Goal: Task Accomplishment & Management: Complete application form

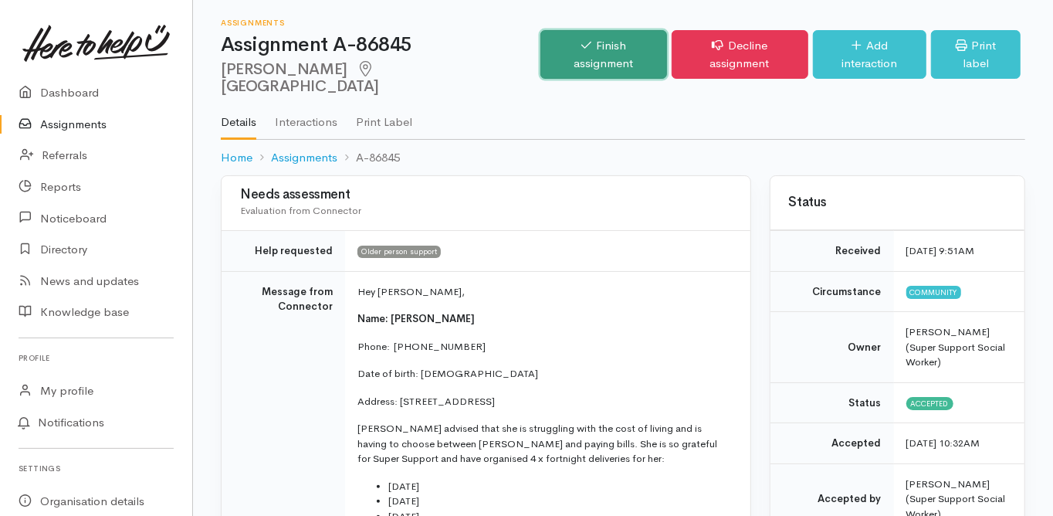
click at [597, 53] on link "Finish assignment" at bounding box center [603, 54] width 126 height 49
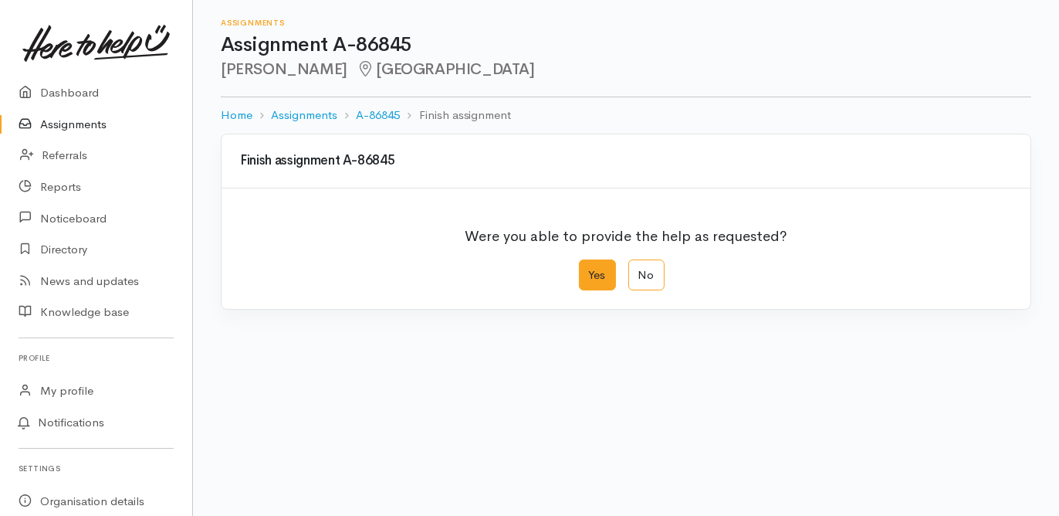
click at [587, 286] on label "Yes" at bounding box center [597, 275] width 37 height 32
click at [587, 269] on input "Yes" at bounding box center [584, 264] width 10 height 10
radio input "true"
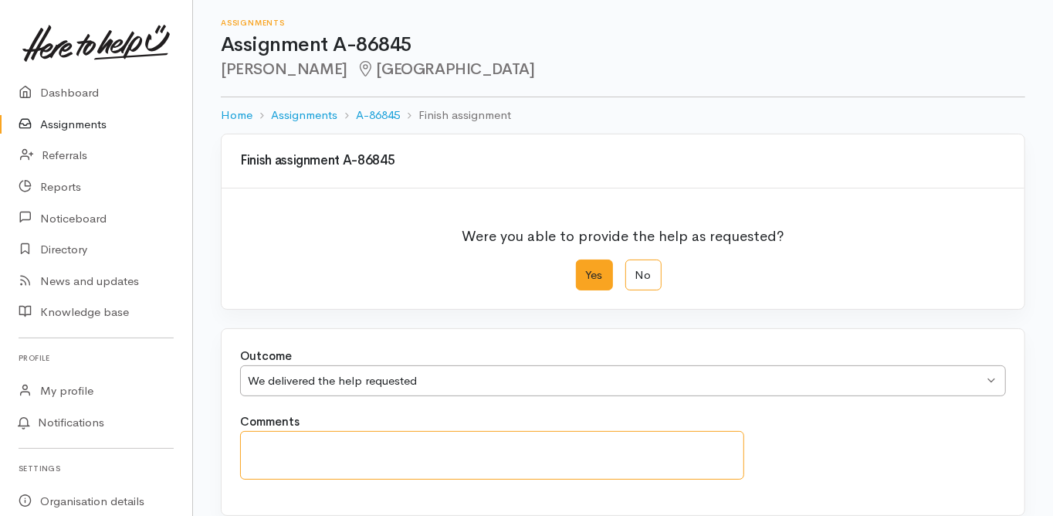
click at [305, 445] on textarea "Comments" at bounding box center [492, 455] width 504 height 49
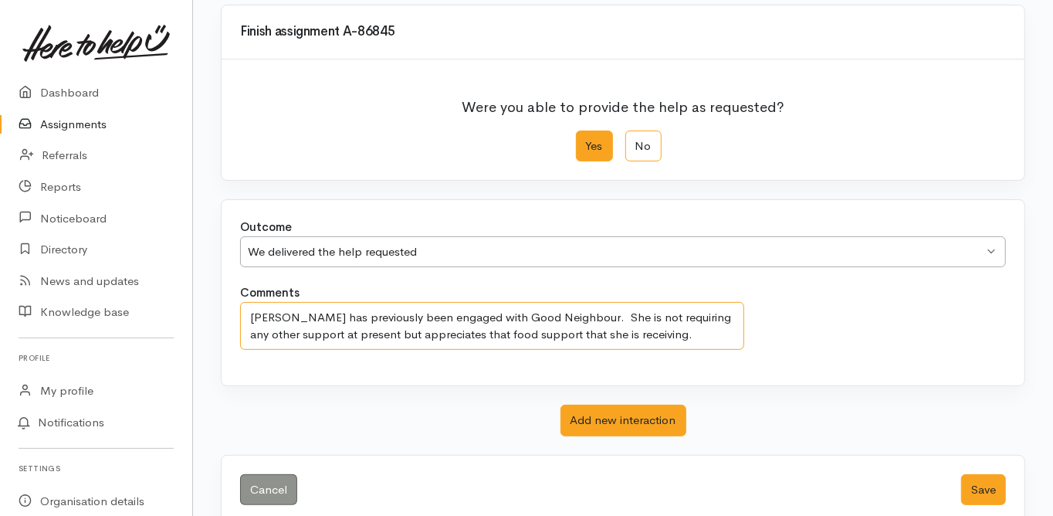
scroll to position [152, 0]
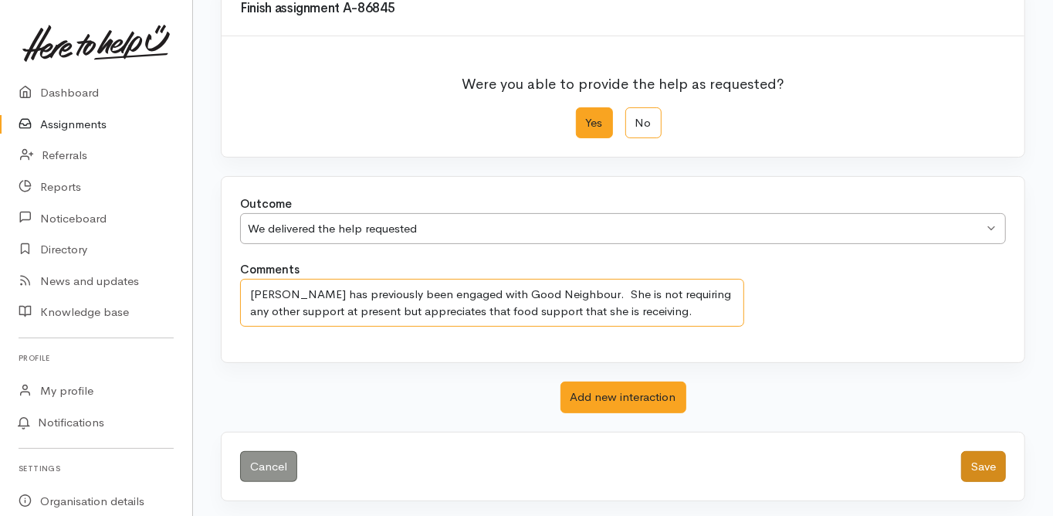
type textarea "Carol has previously been engaged with Good Neighbour. She is not requiring any…"
click at [982, 459] on button "Save" at bounding box center [983, 467] width 45 height 32
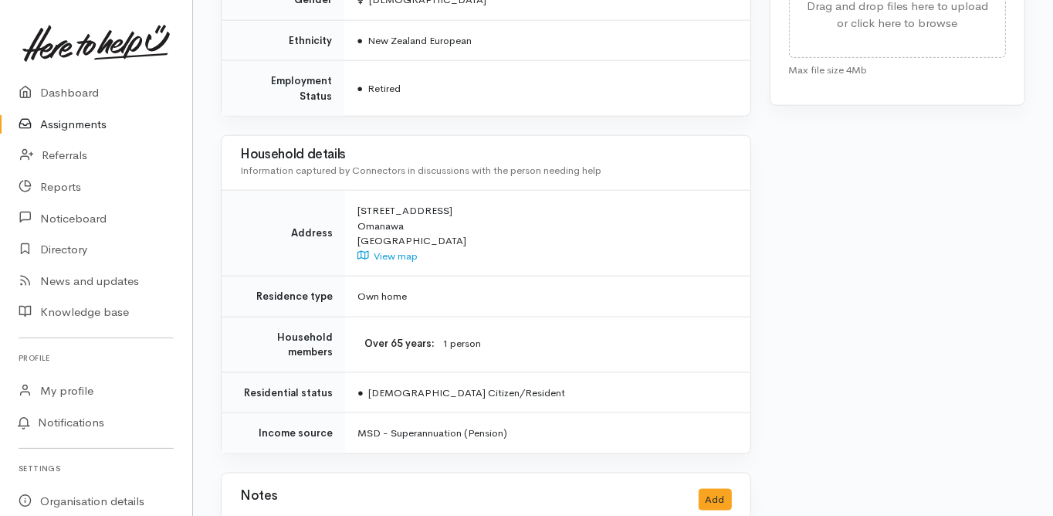
scroll to position [1323, 0]
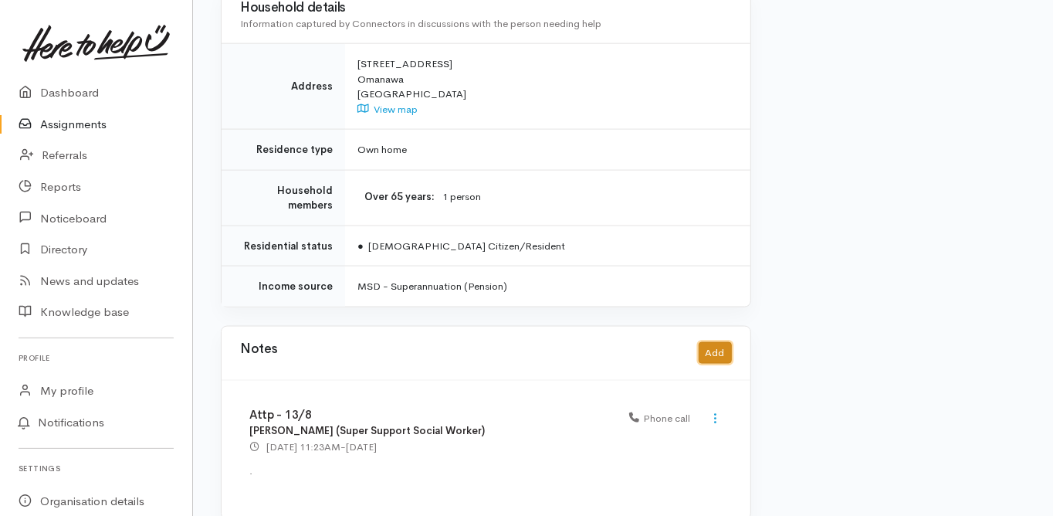
click at [720, 342] on button "Add" at bounding box center [715, 353] width 33 height 22
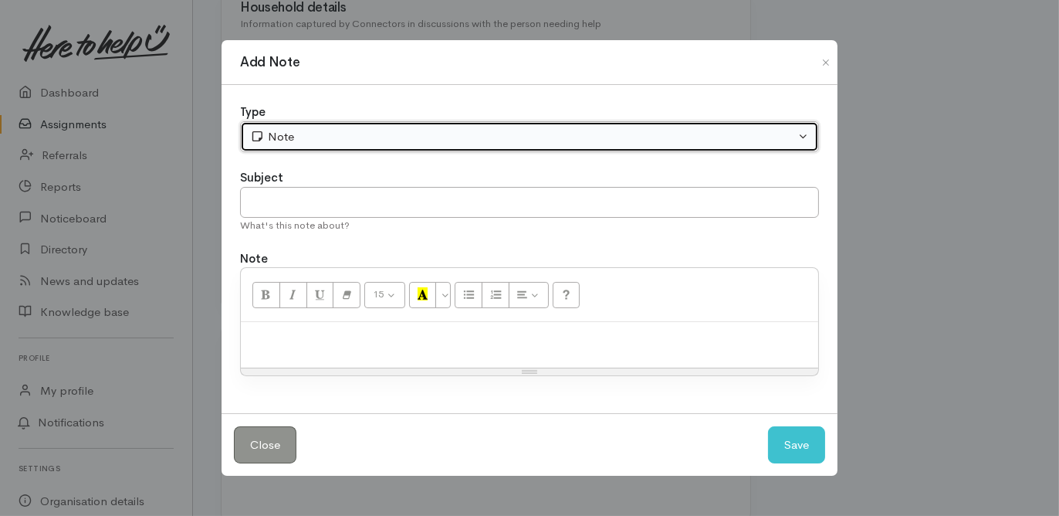
click at [294, 139] on div "Note" at bounding box center [522, 137] width 545 height 18
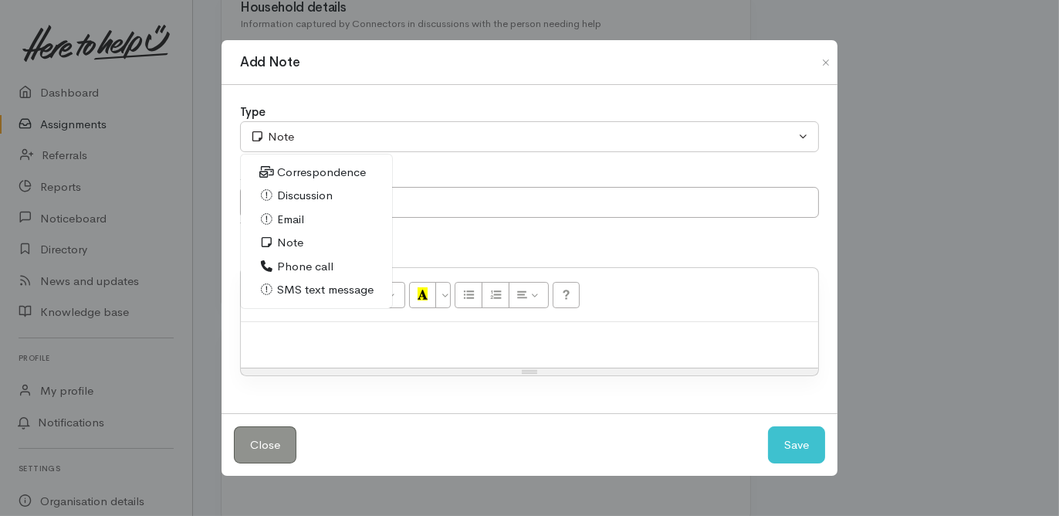
click at [305, 265] on span "Phone call" at bounding box center [305, 267] width 56 height 18
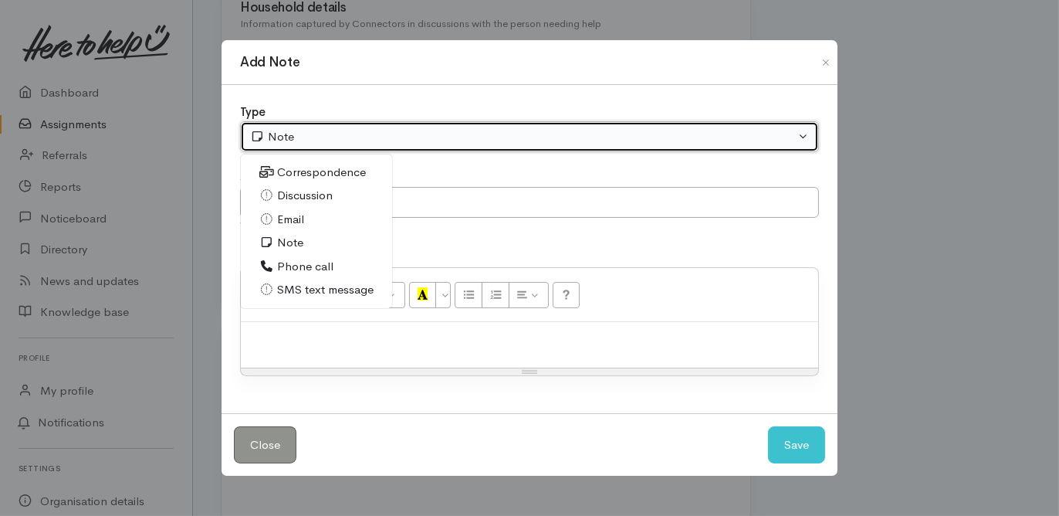
select select "3"
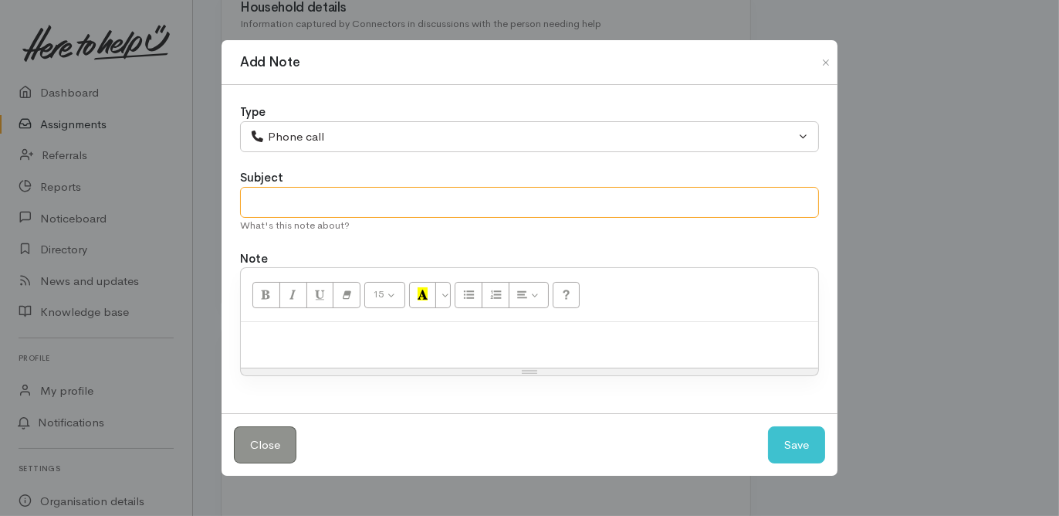
click at [274, 205] on input "text" at bounding box center [529, 203] width 579 height 32
type input "No support needed"
click at [275, 330] on p at bounding box center [530, 339] width 562 height 18
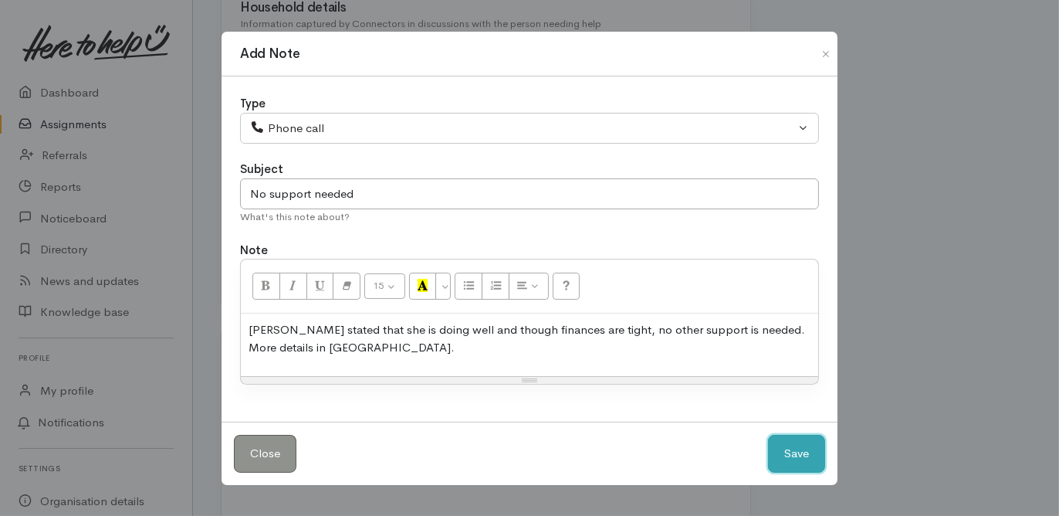
click at [807, 452] on button "Save" at bounding box center [796, 454] width 57 height 38
select select "1"
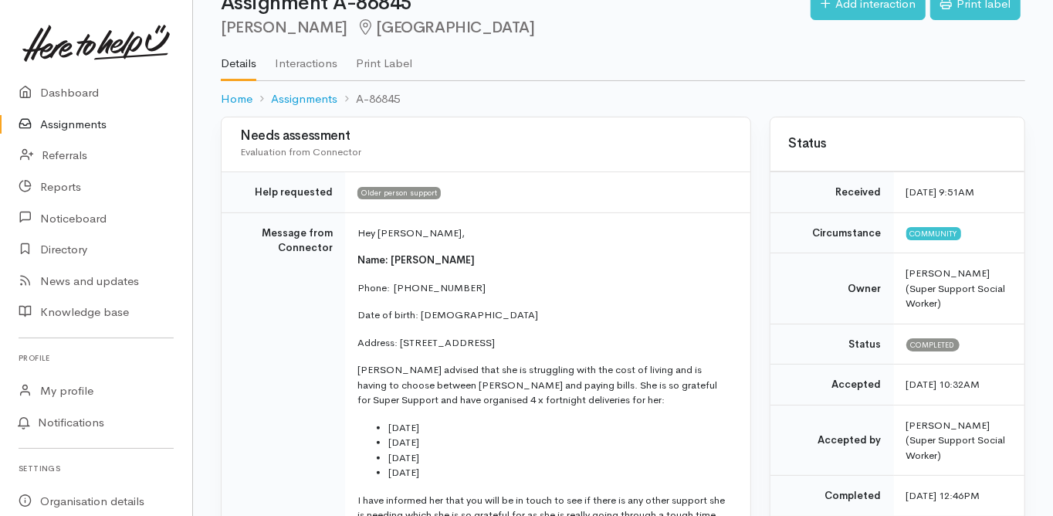
scroll to position [0, 0]
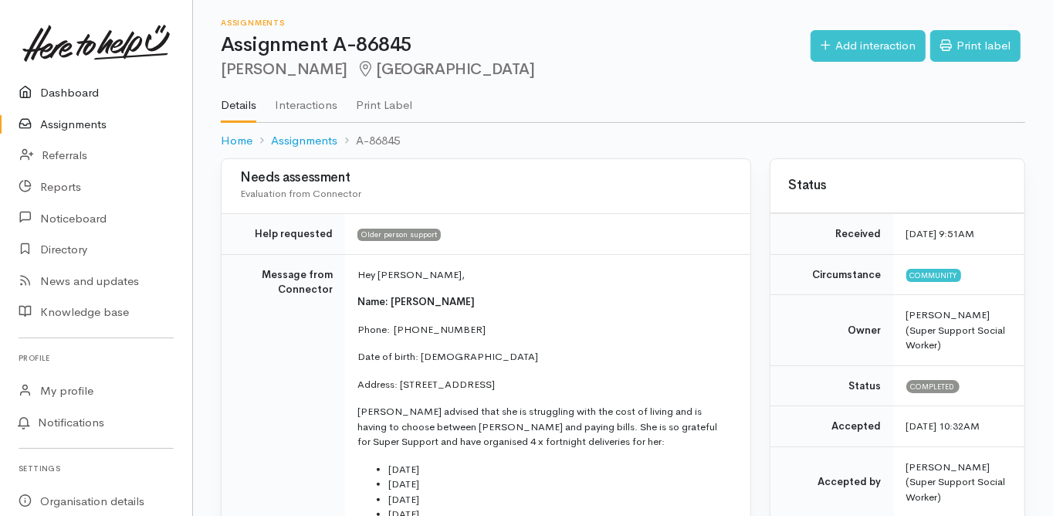
click at [76, 91] on link "Dashboard" at bounding box center [96, 93] width 192 height 32
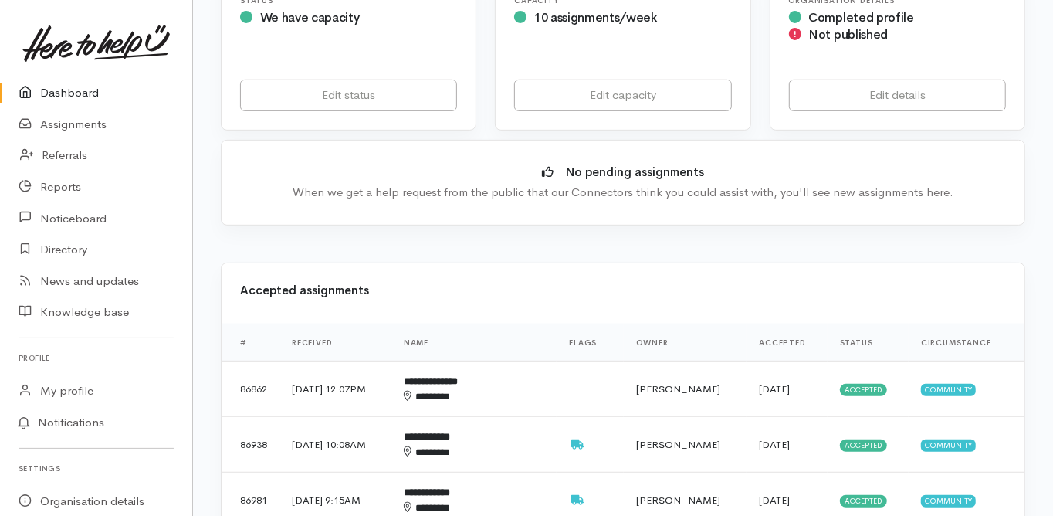
scroll to position [494, 0]
